Goal: Check status: Check status

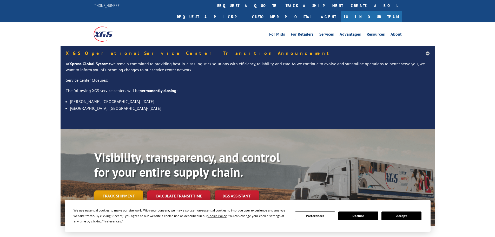
click at [123, 190] on link "Track shipment" at bounding box center [118, 195] width 49 height 11
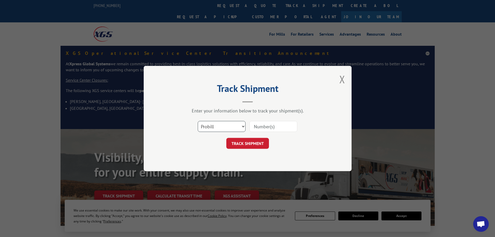
click at [231, 126] on select "Select category... Probill BOL PO" at bounding box center [222, 126] width 48 height 11
select select "po"
click at [198, 121] on select "Select category... Probill BOL PO" at bounding box center [222, 126] width 48 height 11
paste input "295163920"
type input "295163920"
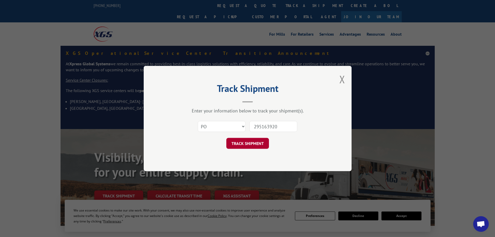
click at [254, 143] on button "TRACK SHIPMENT" at bounding box center [247, 143] width 43 height 11
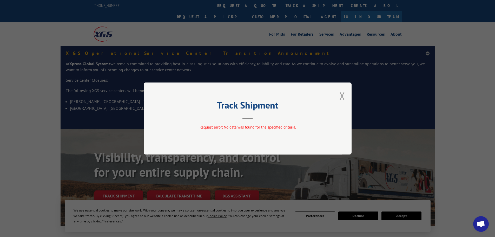
click at [340, 98] on button "Close modal" at bounding box center [342, 96] width 6 height 14
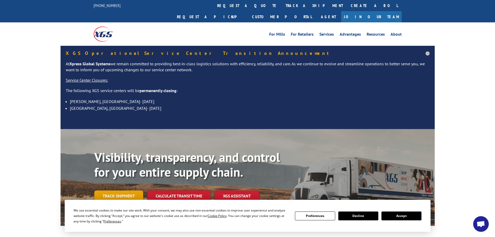
click at [120, 190] on link "Track shipment" at bounding box center [118, 195] width 49 height 11
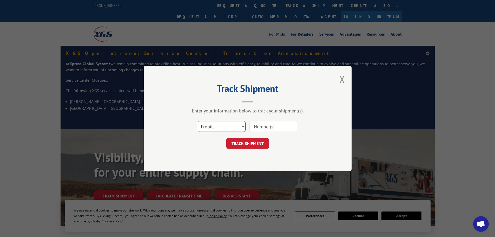
click at [234, 130] on select "Select category... Probill BOL PO" at bounding box center [222, 126] width 48 height 11
select select "po"
click at [198, 121] on select "Select category... Probill BOL PO" at bounding box center [222, 126] width 48 height 11
click at [260, 125] on input at bounding box center [273, 126] width 48 height 11
paste input "295149114"
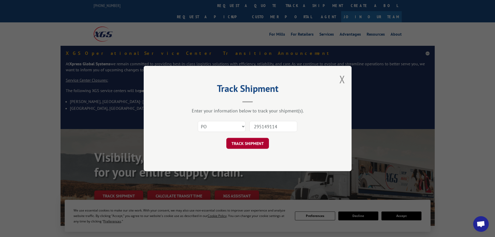
type input "295149114"
click at [236, 139] on button "TRACK SHIPMENT" at bounding box center [247, 143] width 43 height 11
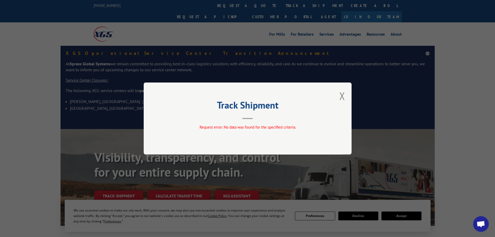
click at [343, 93] on button "Close modal" at bounding box center [342, 96] width 6 height 14
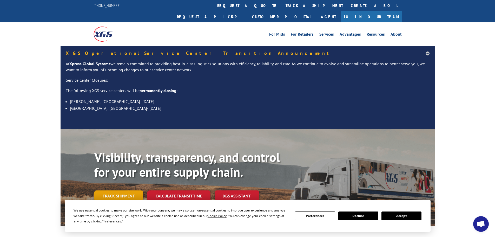
click at [105, 190] on link "Track shipment" at bounding box center [118, 195] width 49 height 11
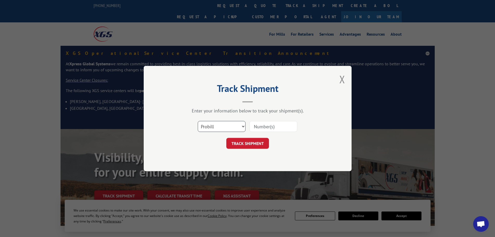
click at [236, 127] on select "Select category... Probill BOL PO" at bounding box center [222, 126] width 48 height 11
select select "po"
click at [198, 121] on select "Select category... Probill BOL PO" at bounding box center [222, 126] width 48 height 11
click at [265, 126] on input at bounding box center [273, 126] width 48 height 11
paste input "295051965"
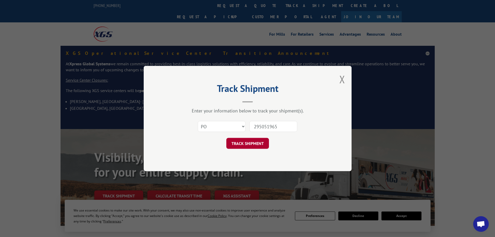
type input "295051965"
click at [256, 147] on button "TRACK SHIPMENT" at bounding box center [247, 143] width 43 height 11
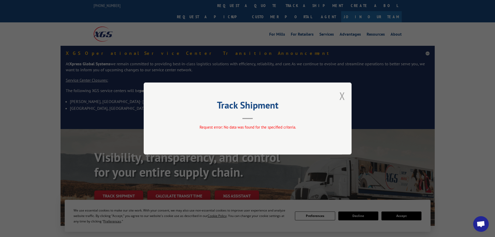
click at [341, 94] on button "Close modal" at bounding box center [342, 96] width 6 height 14
